Goal: Obtain resource: Obtain resource

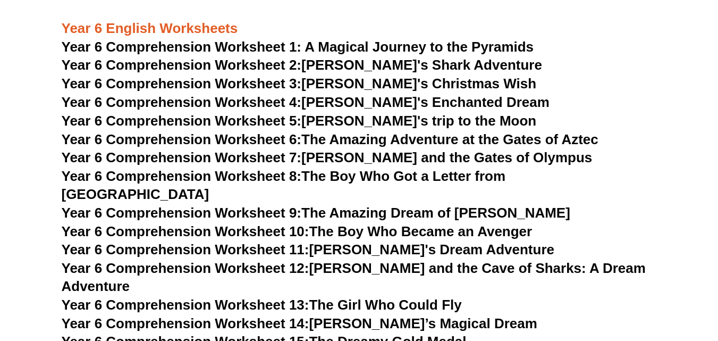
scroll to position [5311, 0]
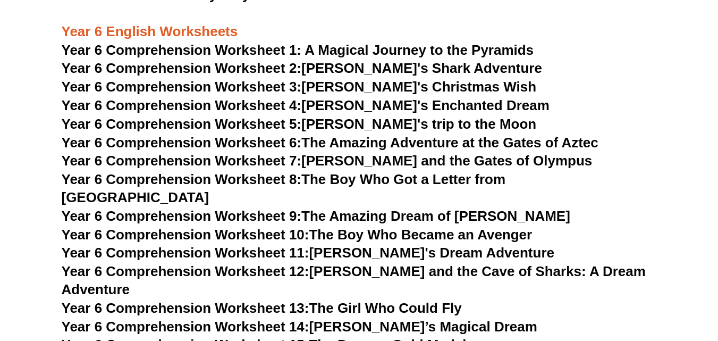
click at [213, 51] on span "Year 6 Comprehension Worksheet 1: A Magical Journey to the Pyramids" at bounding box center [298, 50] width 472 height 16
